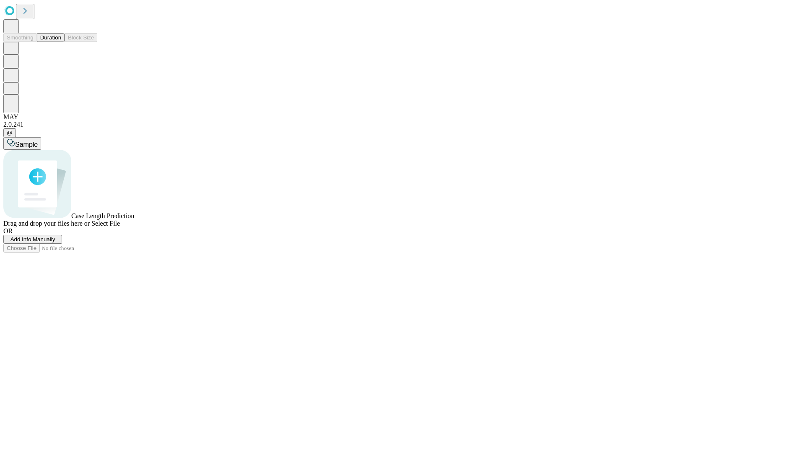
click at [61, 42] on button "Duration" at bounding box center [51, 37] width 28 height 9
click at [38, 141] on span "Sample" at bounding box center [26, 144] width 23 height 7
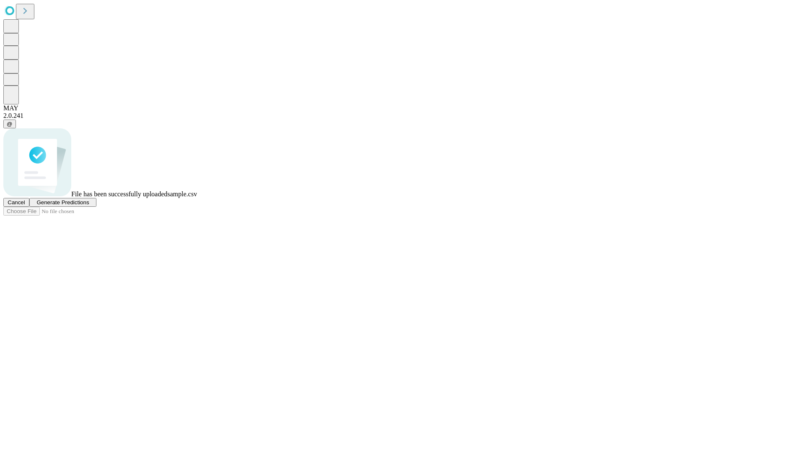
click at [89, 205] on span "Generate Predictions" at bounding box center [62, 202] width 52 height 6
